Goal: Information Seeking & Learning: Get advice/opinions

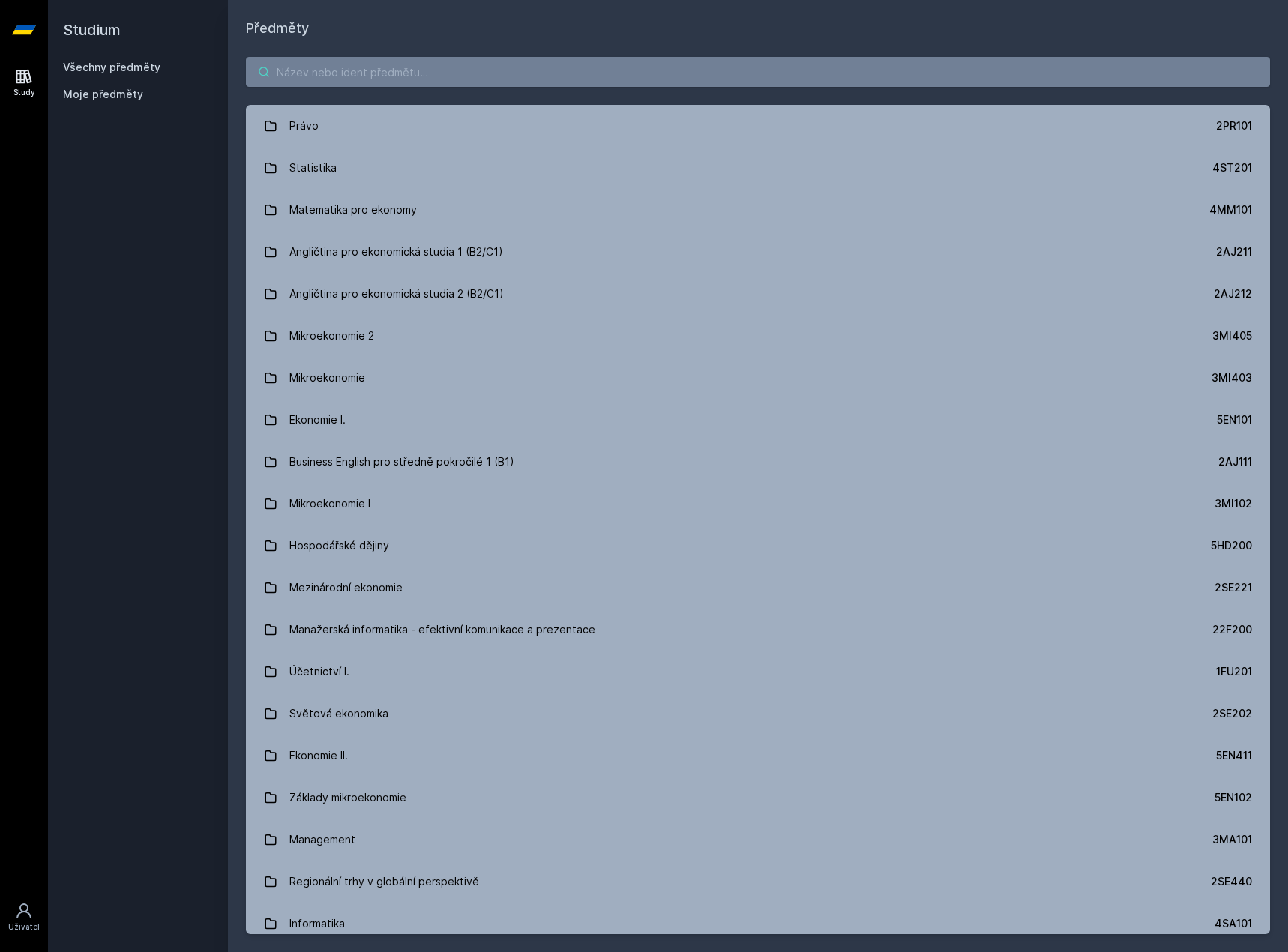
click at [368, 68] on input "search" at bounding box center [758, 71] width 1025 height 30
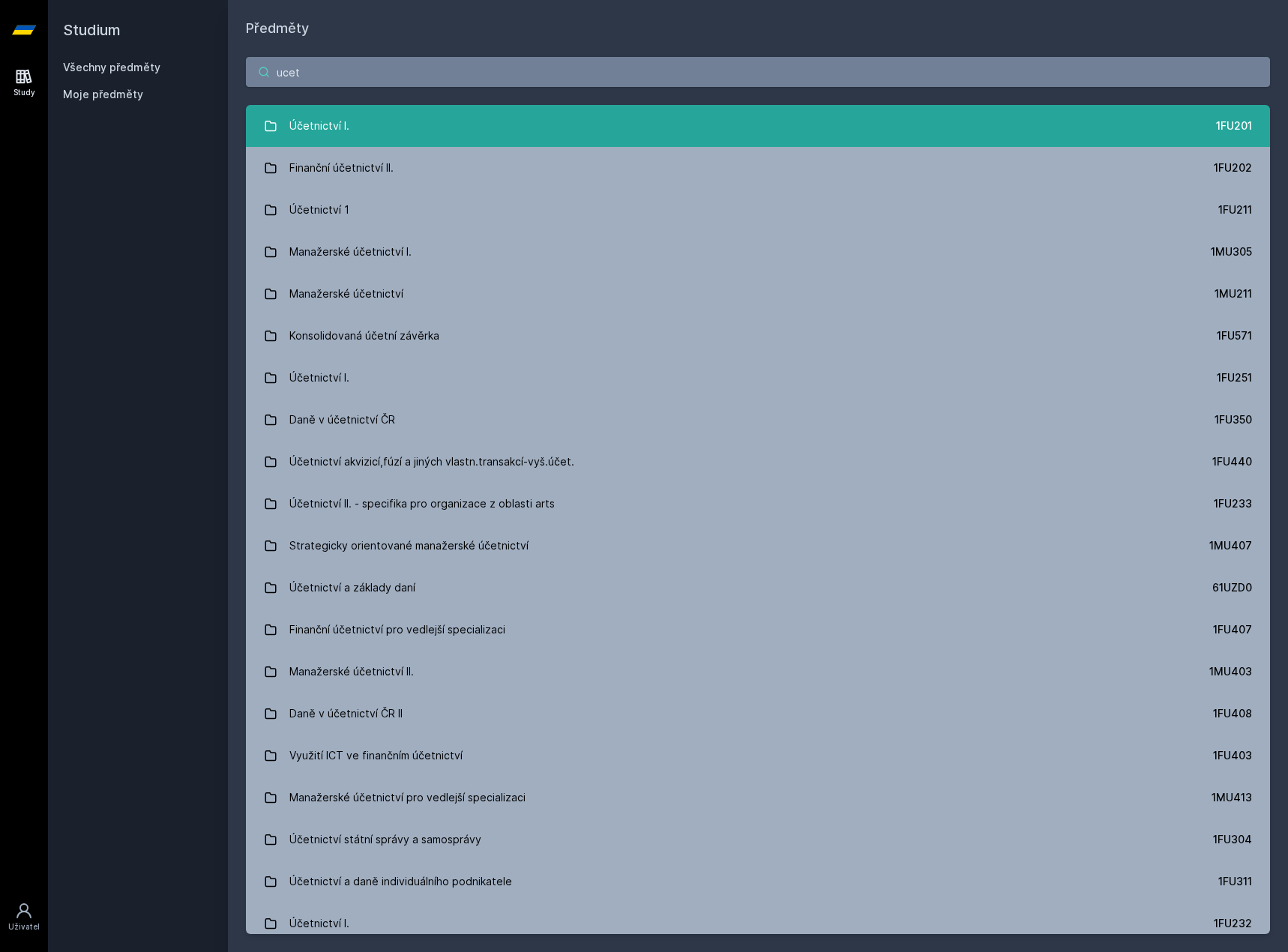
type input "ucet"
click at [405, 138] on link "Účetnictví I. 1FU201" at bounding box center [758, 126] width 1025 height 42
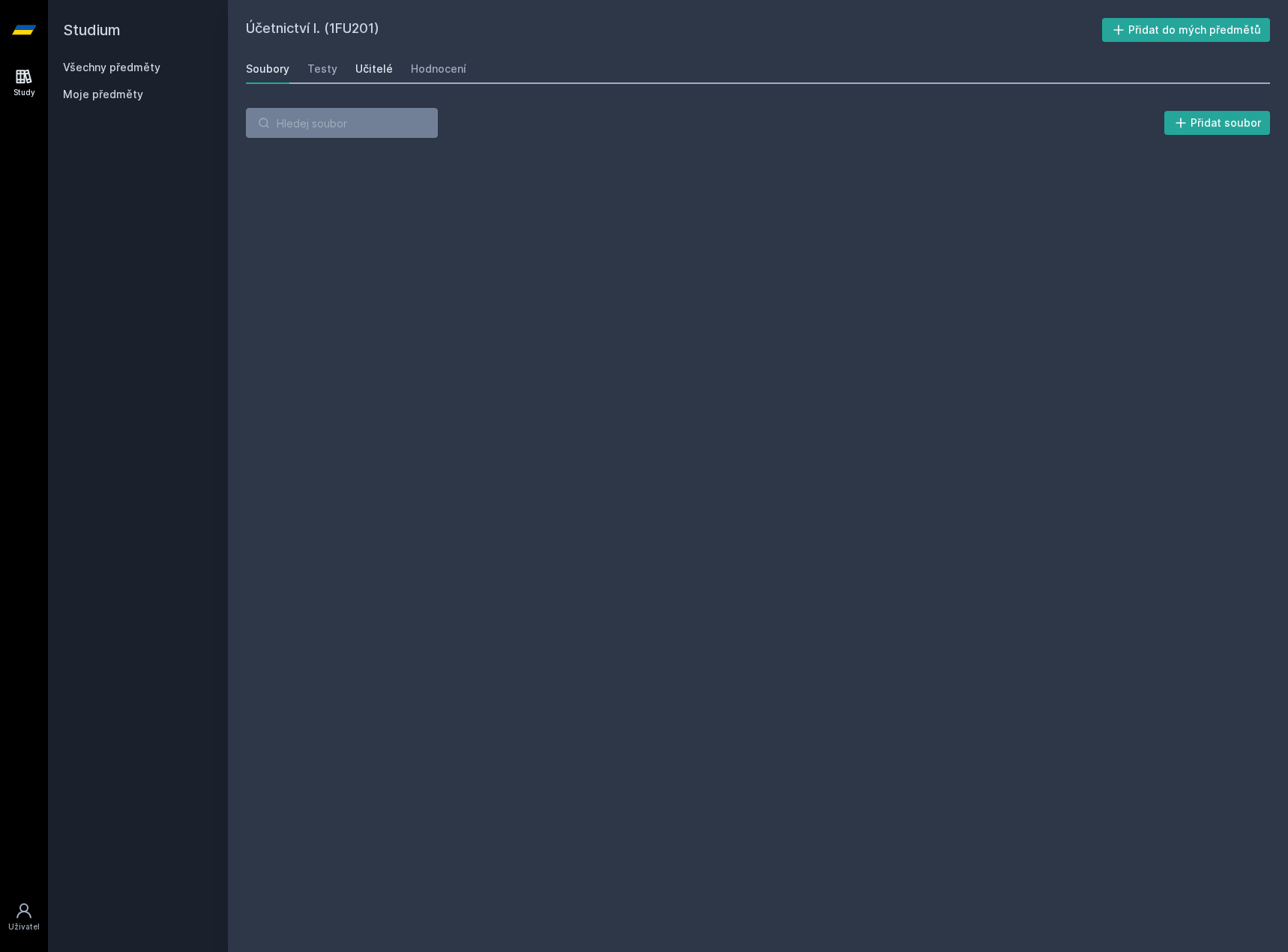
click at [383, 62] on div "Učitelé" at bounding box center [374, 69] width 37 height 15
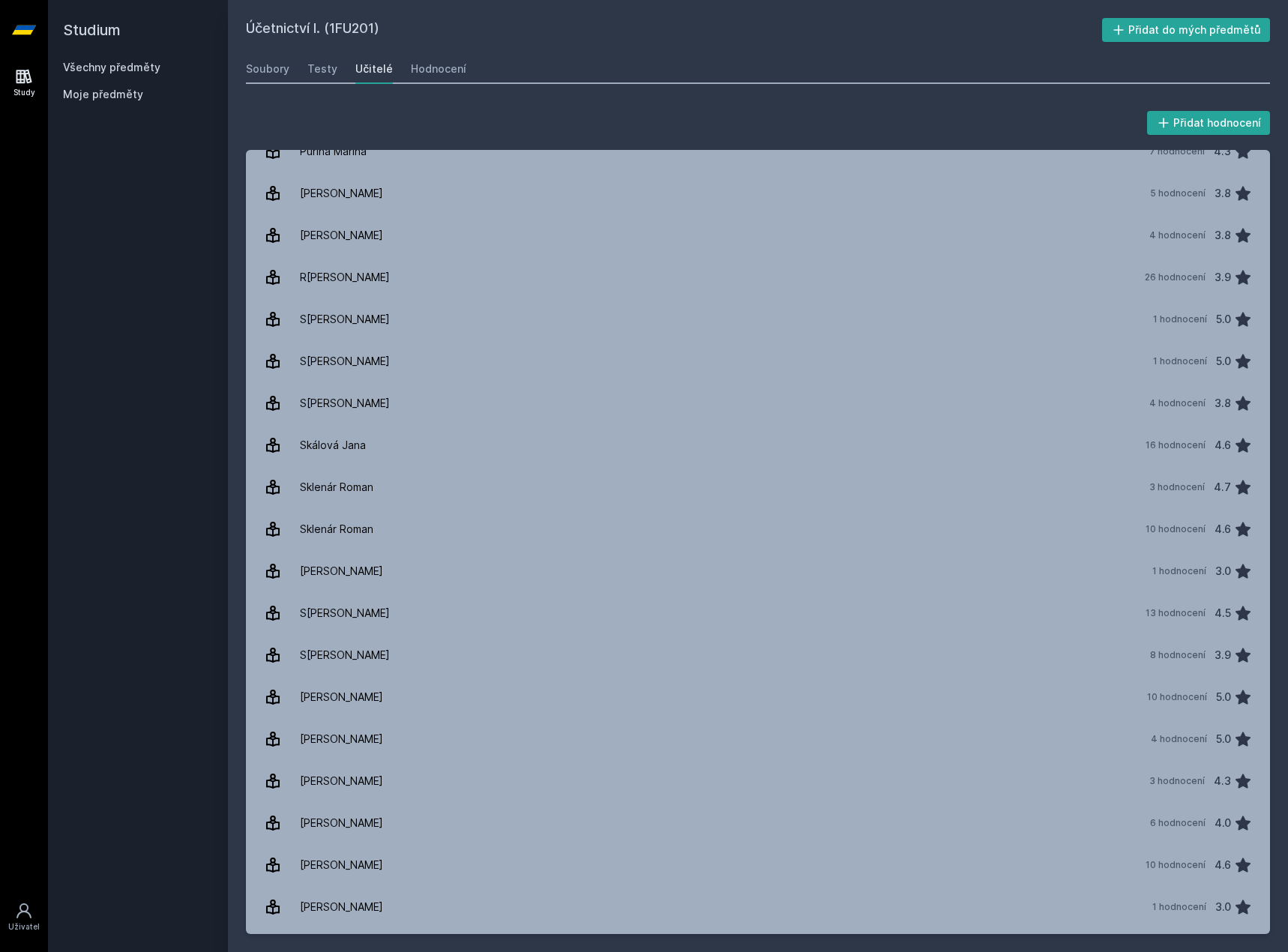
scroll to position [2280, 0]
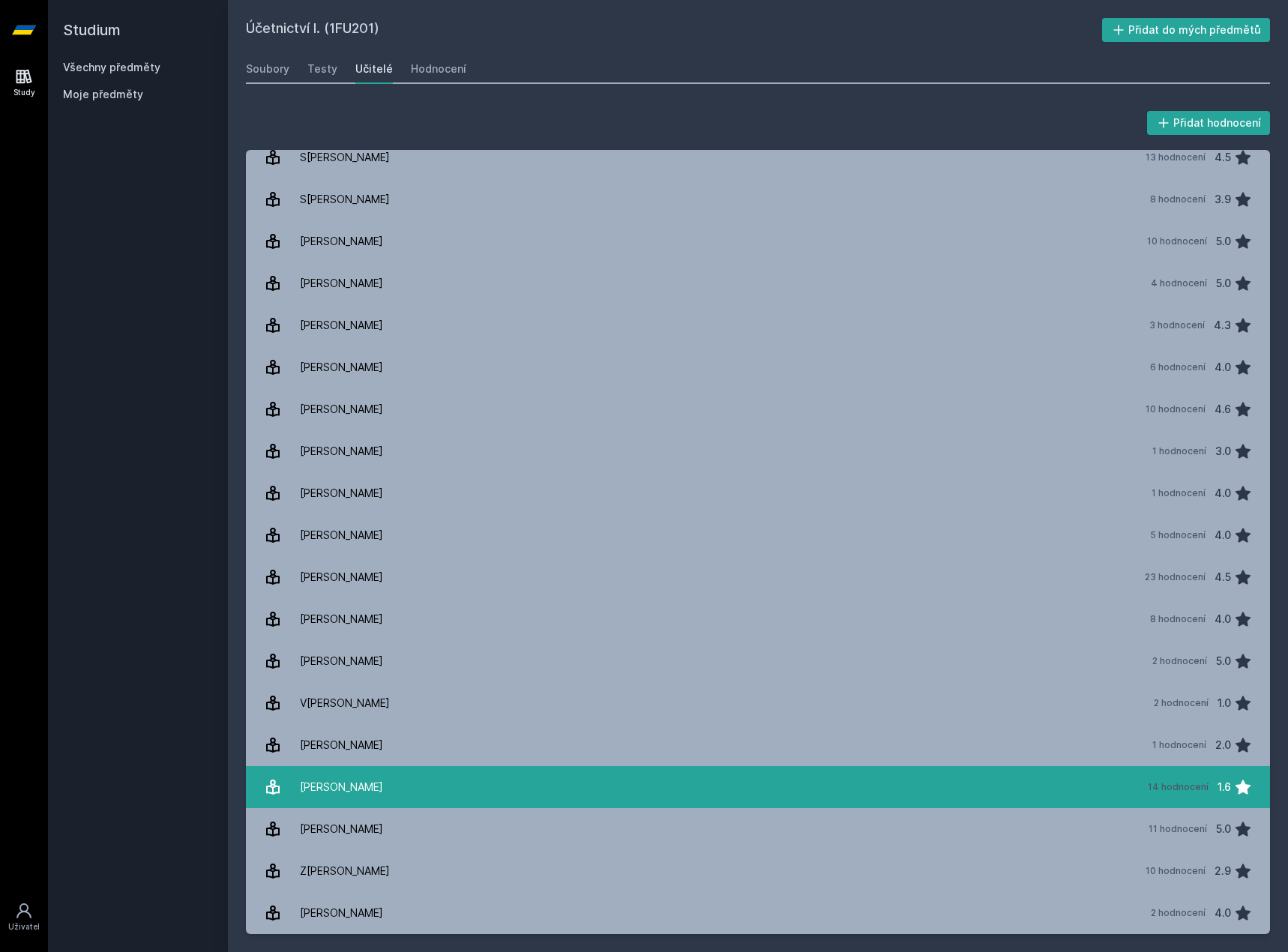
click at [419, 795] on link "[PERSON_NAME] 14 hodnocení 1.6" at bounding box center [758, 787] width 1025 height 42
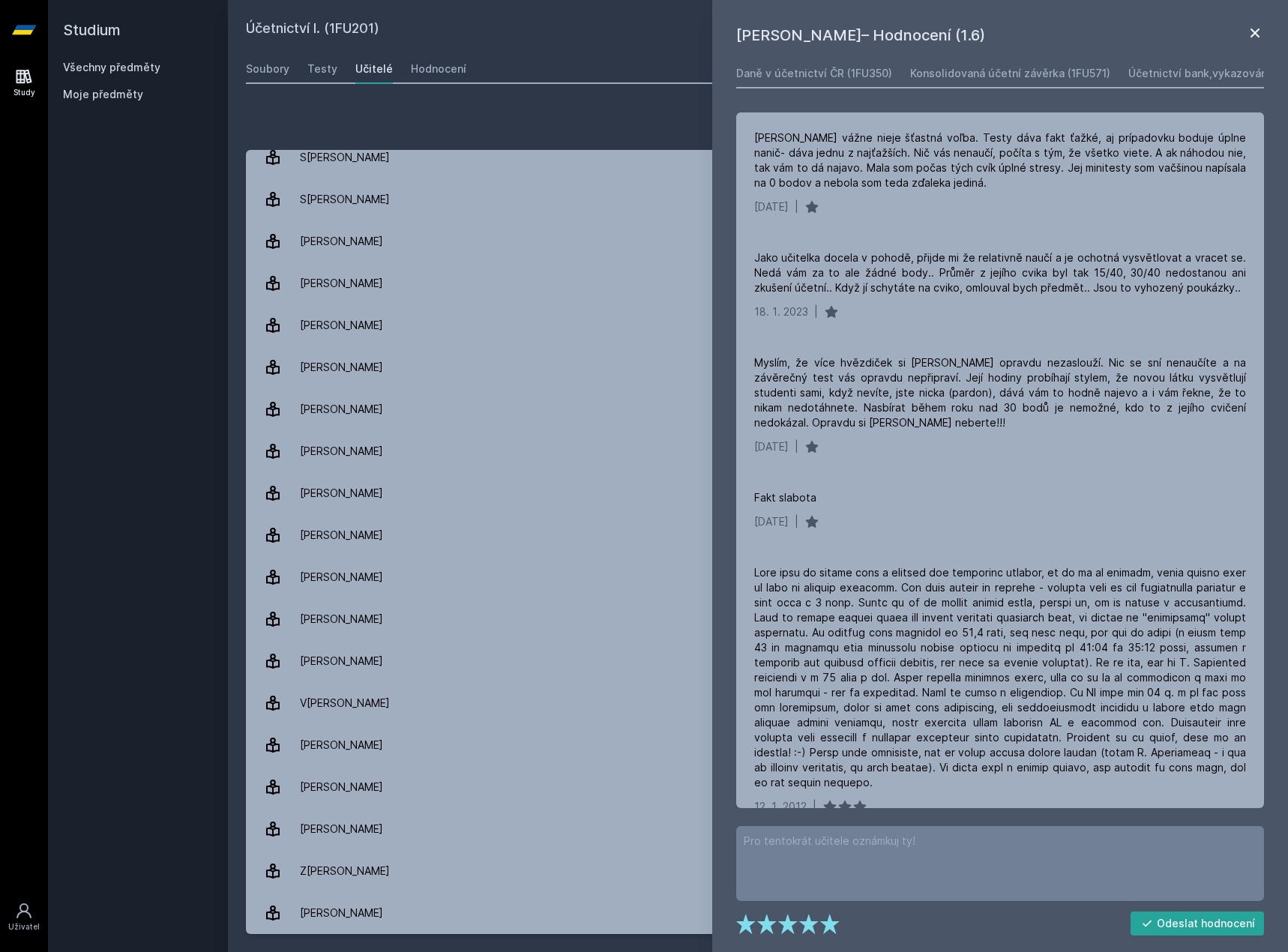
click at [1255, 33] on icon at bounding box center [1255, 33] width 18 height 18
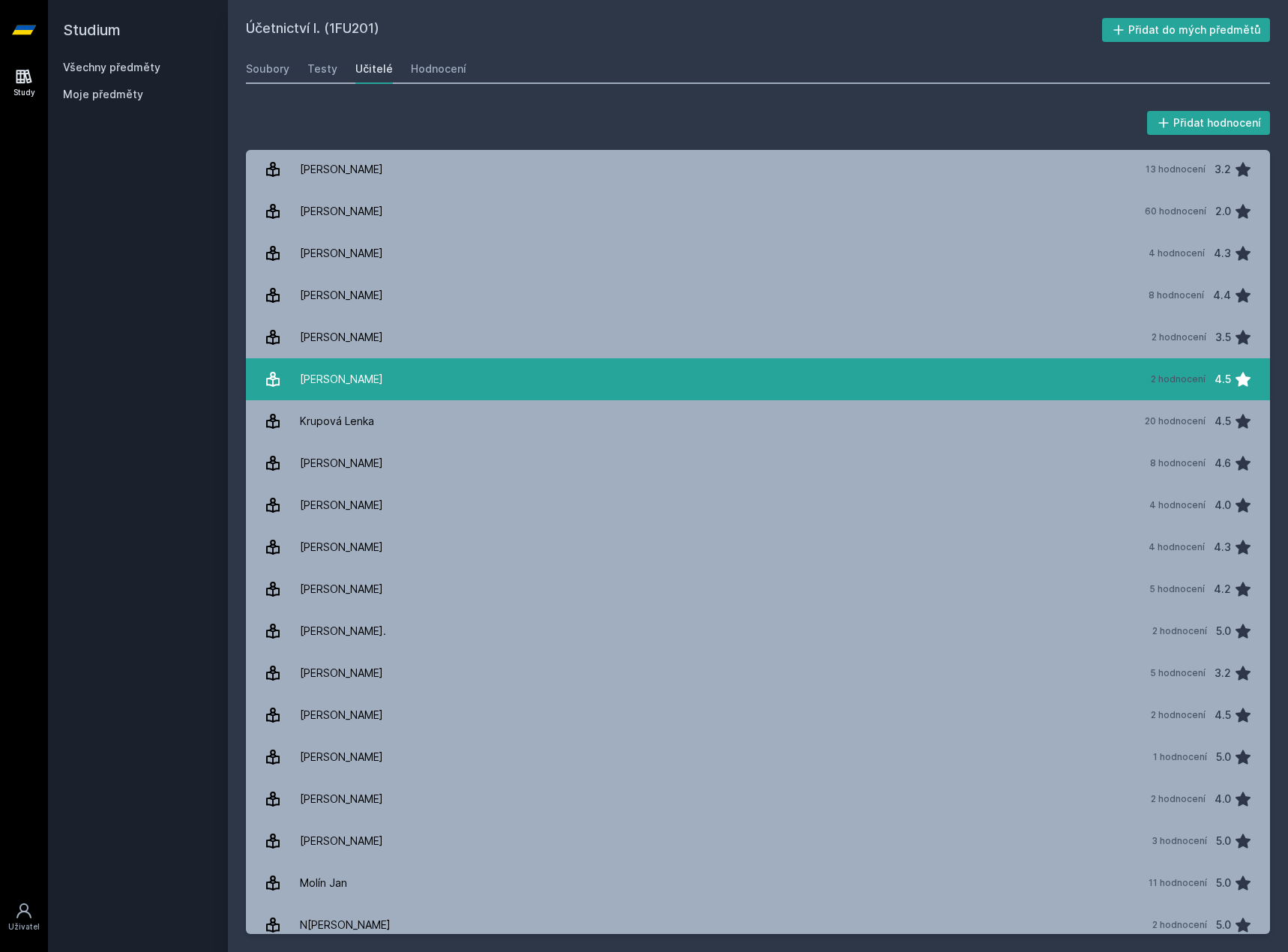
scroll to position [557, 0]
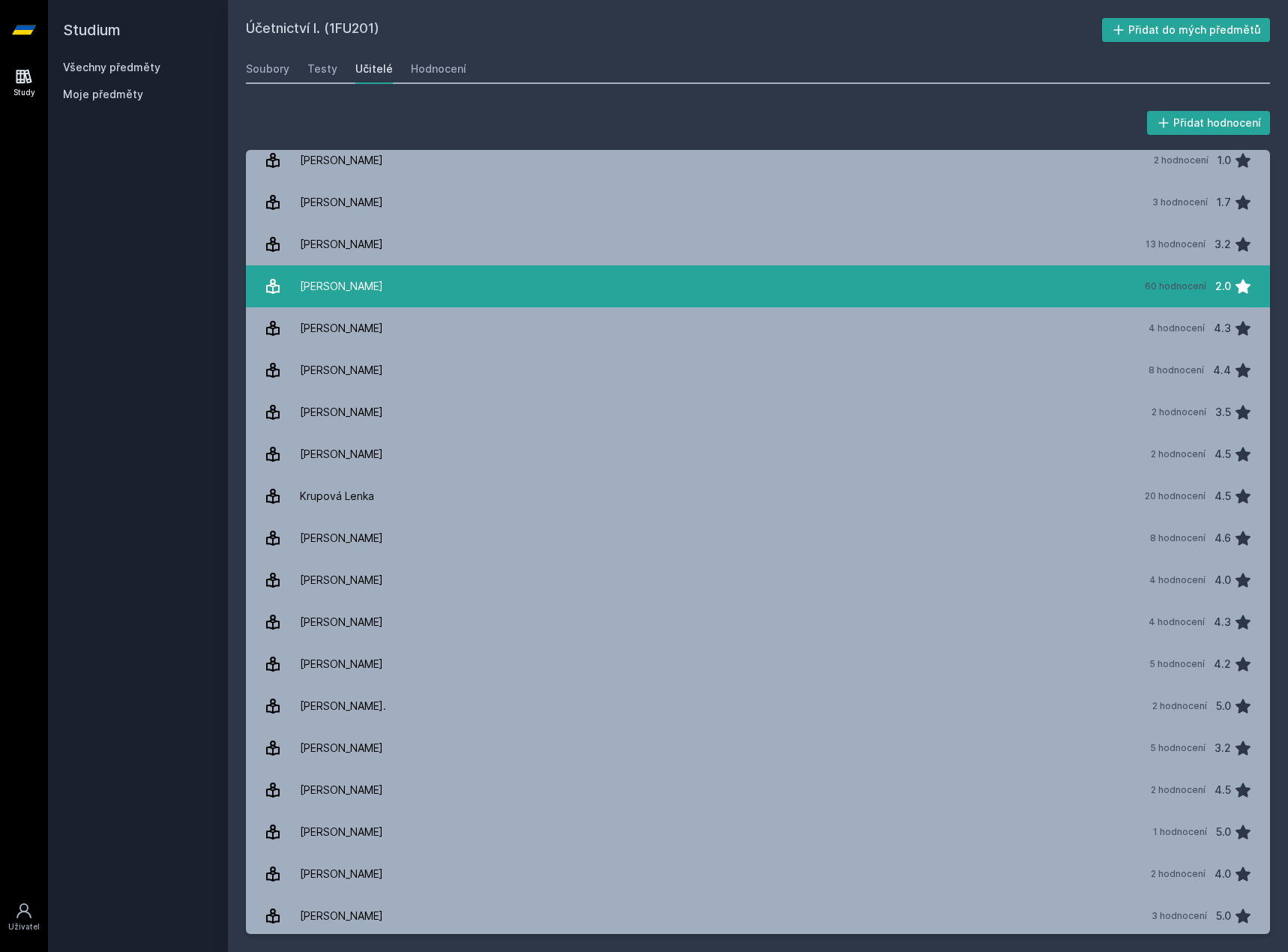
click at [410, 282] on link "[PERSON_NAME] 60 hodnocení 2.0" at bounding box center [758, 286] width 1025 height 42
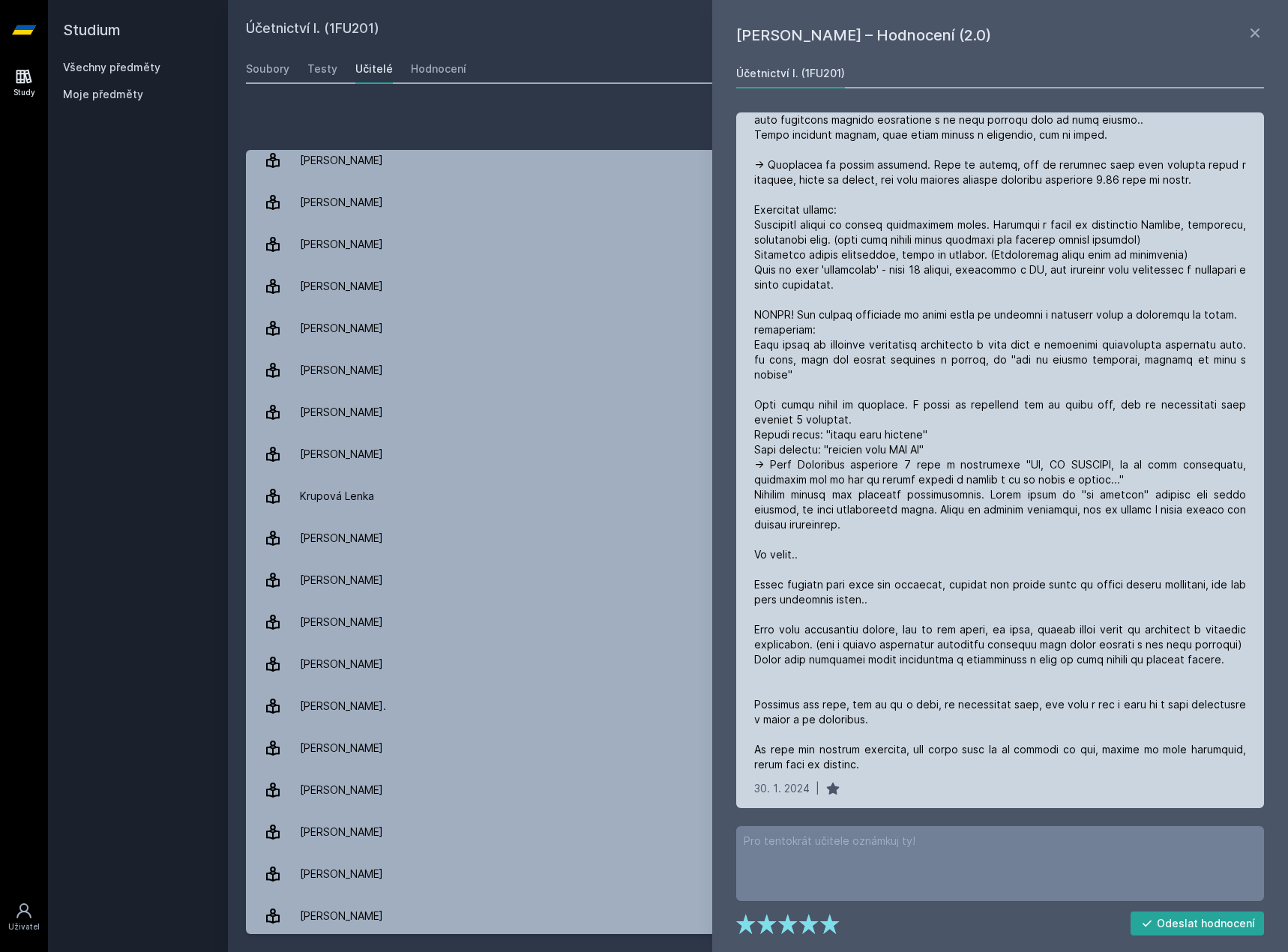
scroll to position [975, 0]
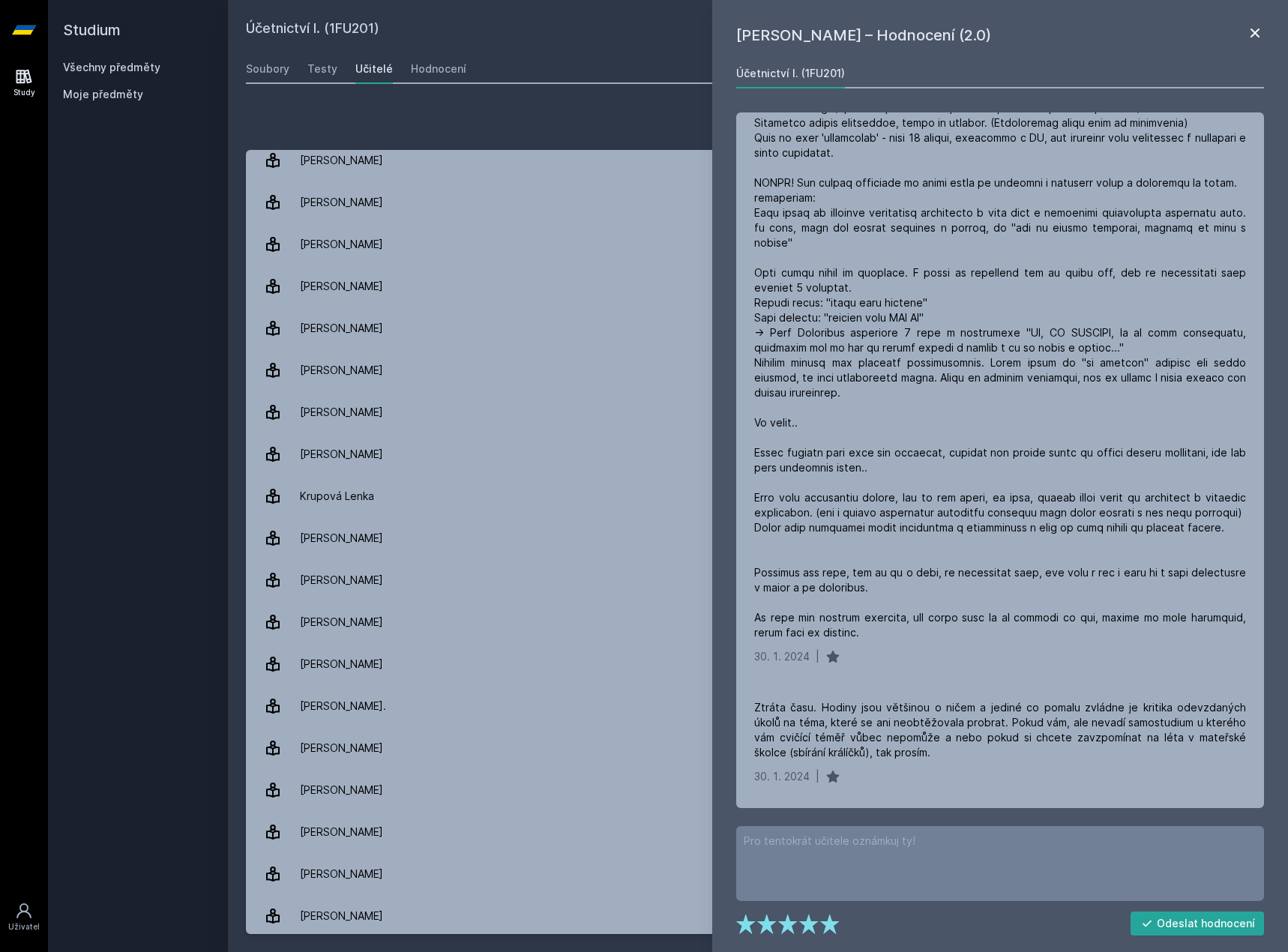
click at [1247, 40] on icon at bounding box center [1255, 33] width 18 height 18
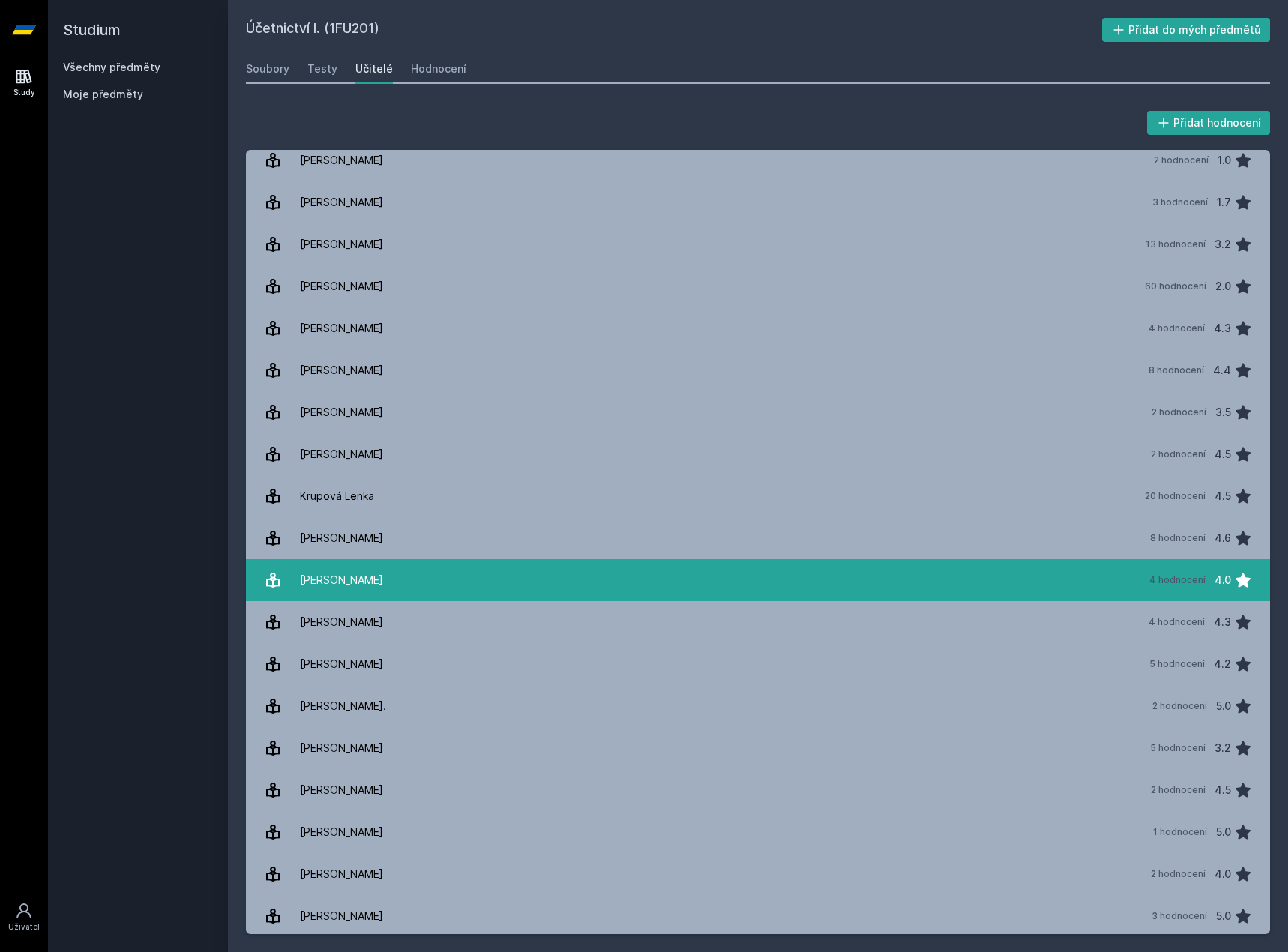
click at [470, 600] on link "[PERSON_NAME] 4 hodnocení 4.0" at bounding box center [758, 580] width 1025 height 42
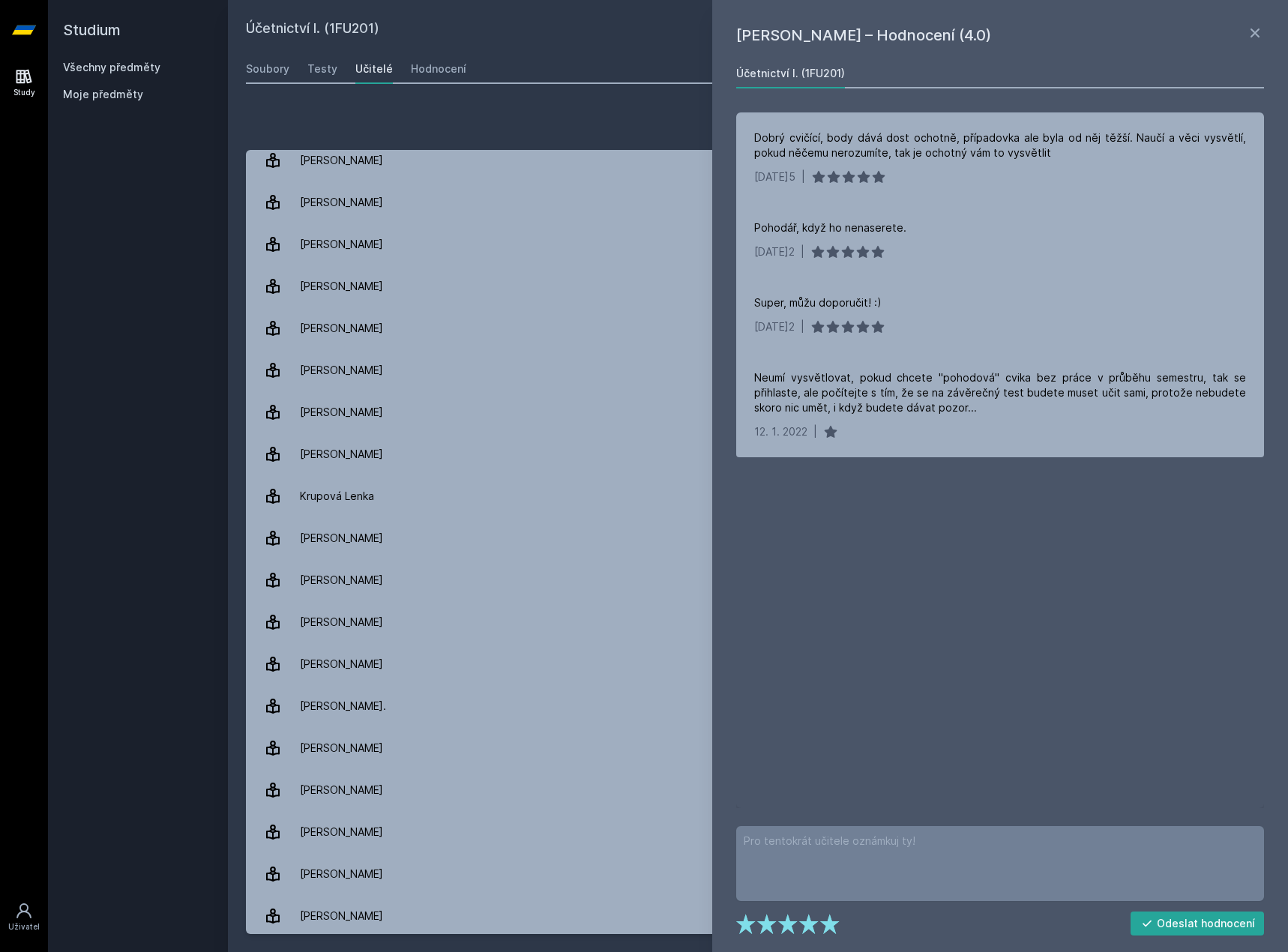
click at [1272, 27] on div "[PERSON_NAME]– Hodnocení (4.0) Účetnictví I. (1FU201) Dobrý cvičící, body dává …" at bounding box center [1000, 476] width 576 height 952
click at [1260, 30] on icon at bounding box center [1255, 33] width 18 height 18
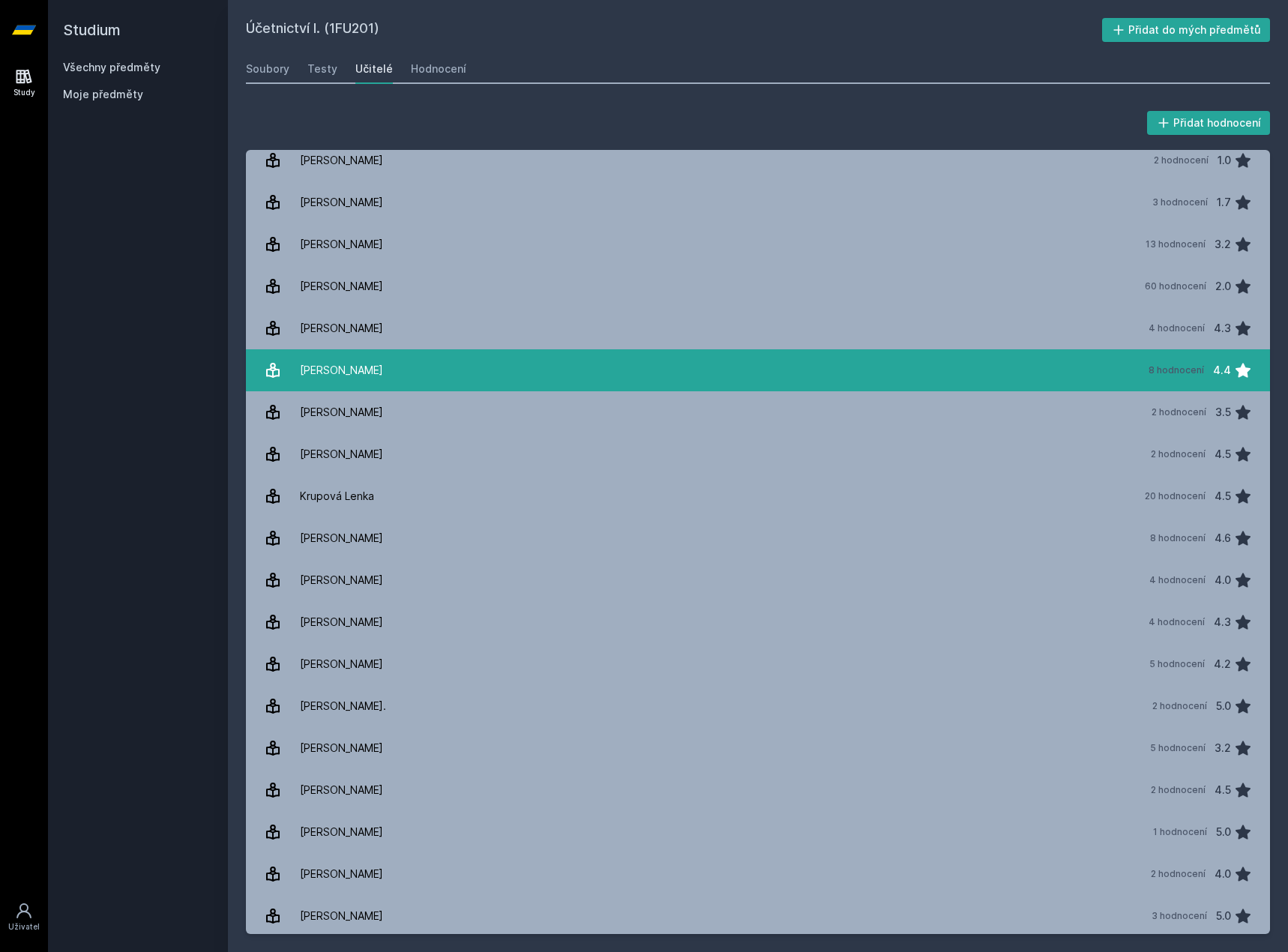
click at [472, 354] on link "[PERSON_NAME] 8 hodnocení 4.4" at bounding box center [758, 370] width 1025 height 42
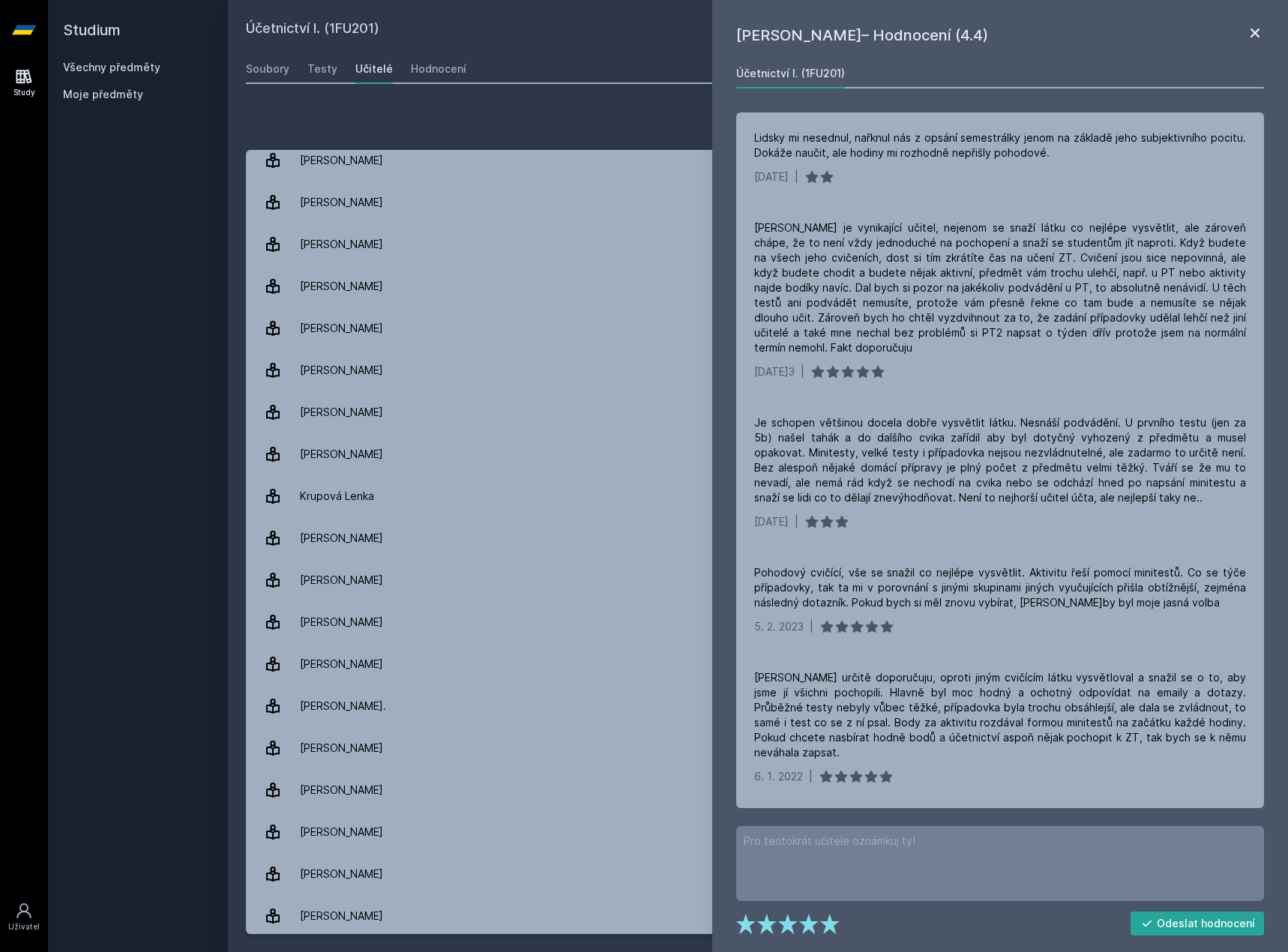
click at [1257, 33] on icon at bounding box center [1255, 33] width 18 height 18
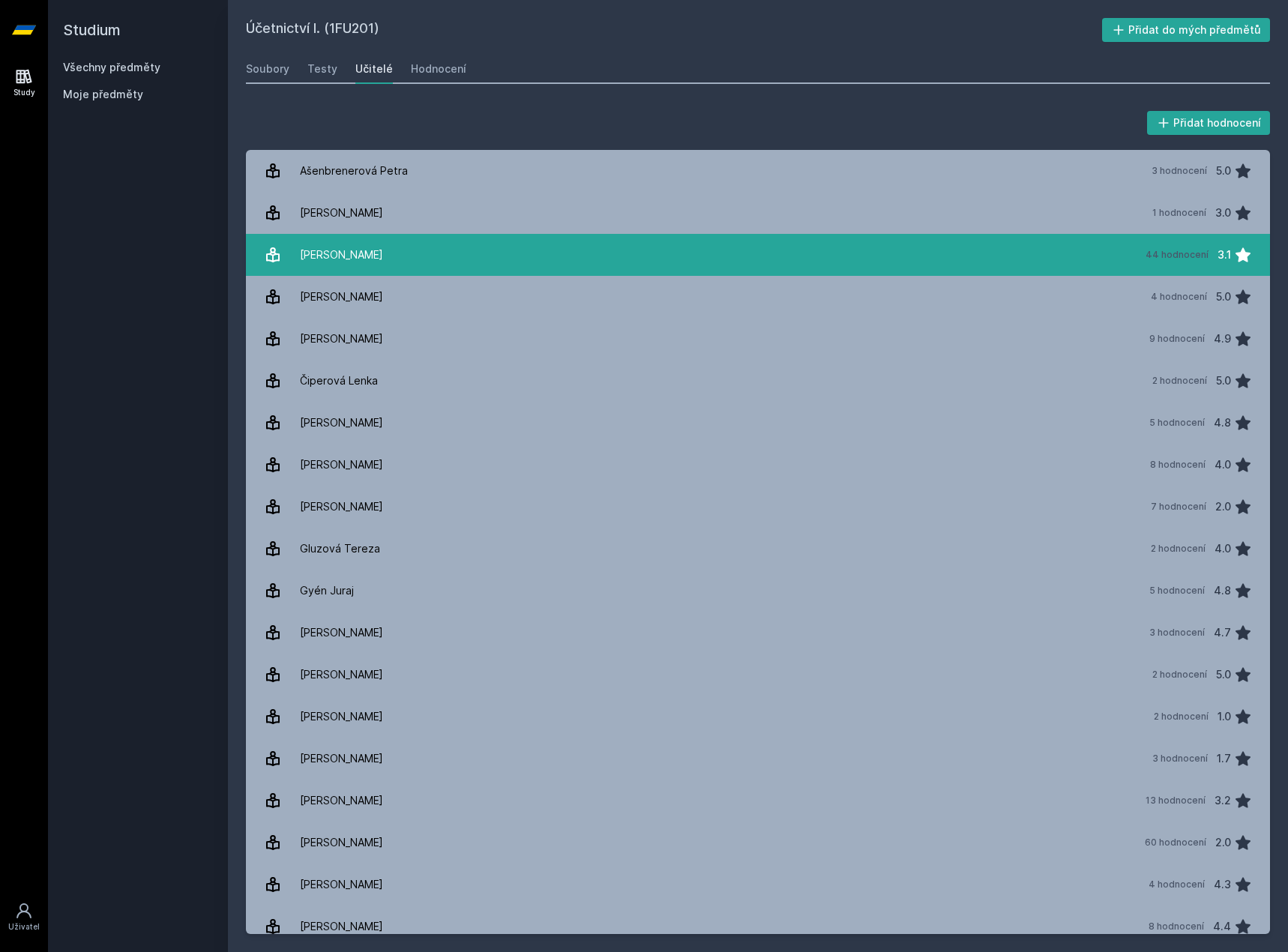
click at [437, 252] on link "[PERSON_NAME] 44 hodnocení 3.1" at bounding box center [758, 254] width 1025 height 42
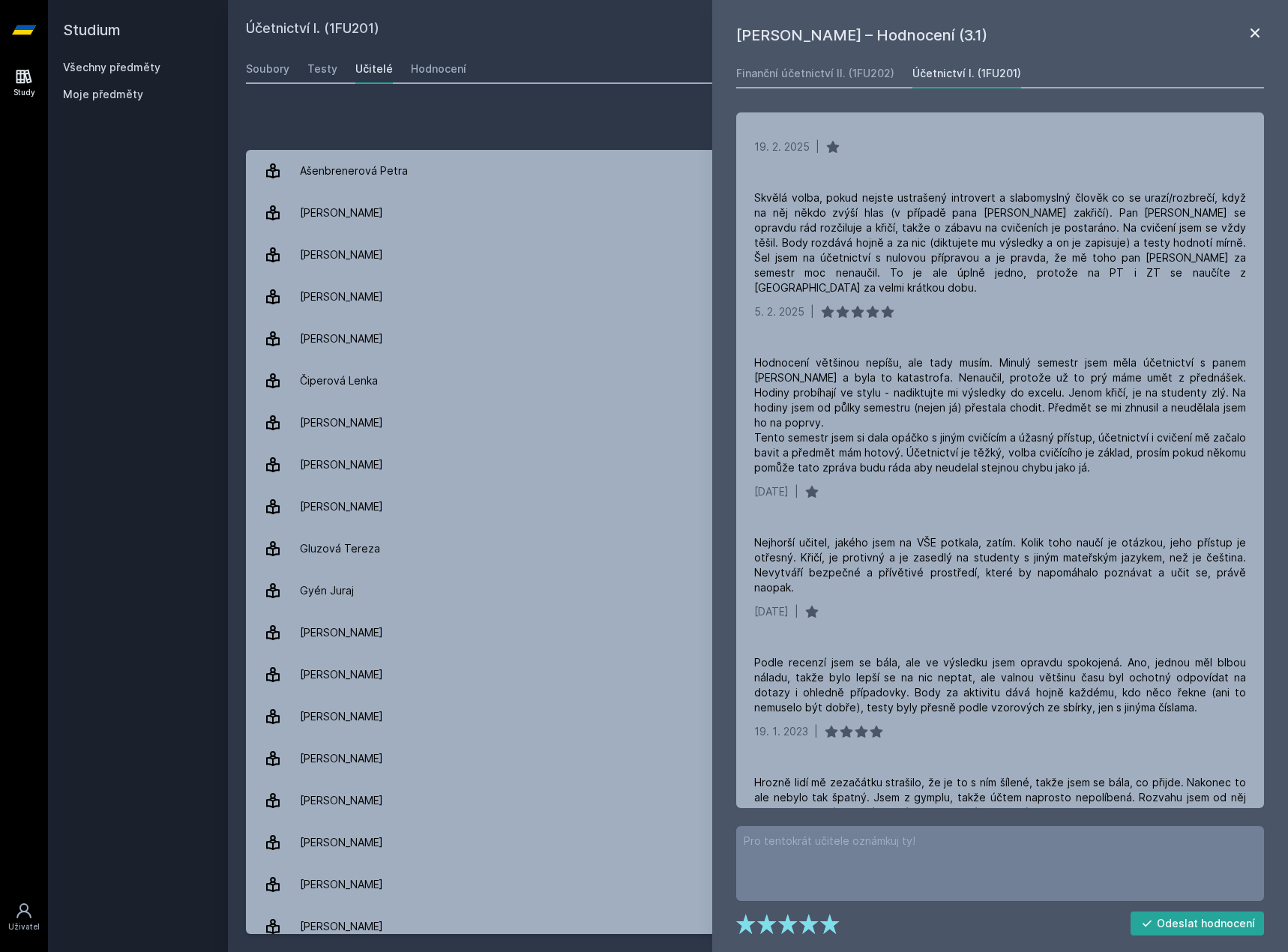
click at [1259, 33] on icon at bounding box center [1255, 33] width 18 height 18
